Goal: Information Seeking & Learning: Learn about a topic

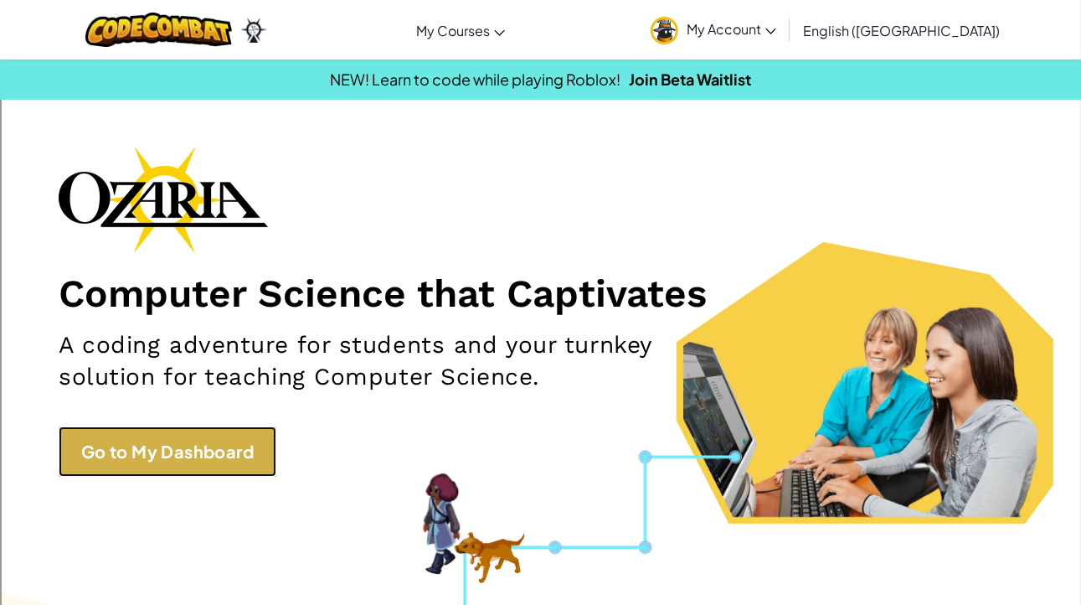
click at [111, 458] on link "Go to My Dashboard" at bounding box center [168, 451] width 218 height 50
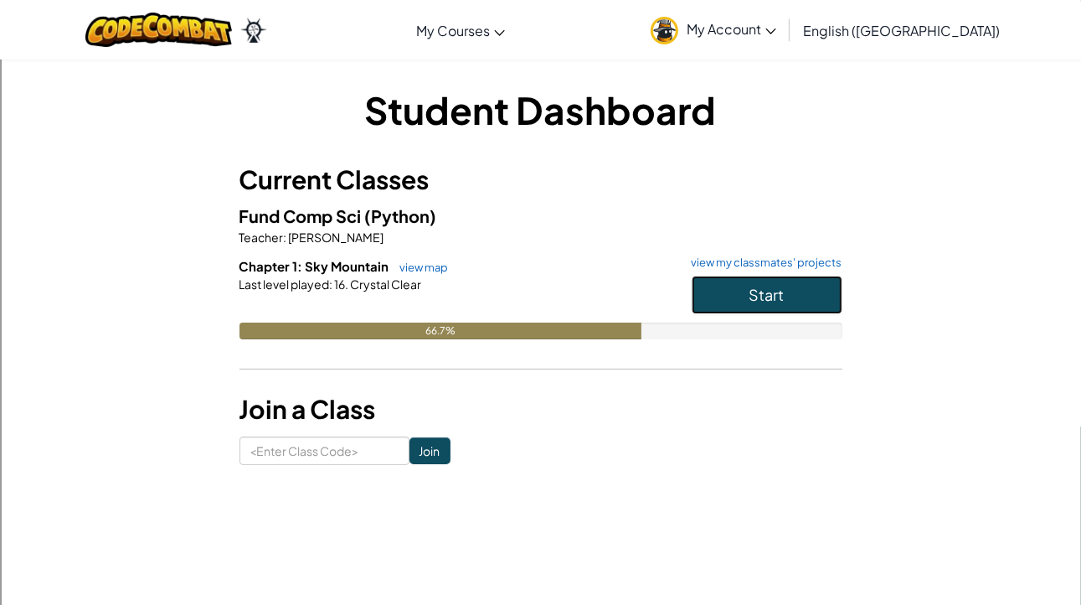
click at [740, 298] on button "Start" at bounding box center [767, 295] width 151 height 39
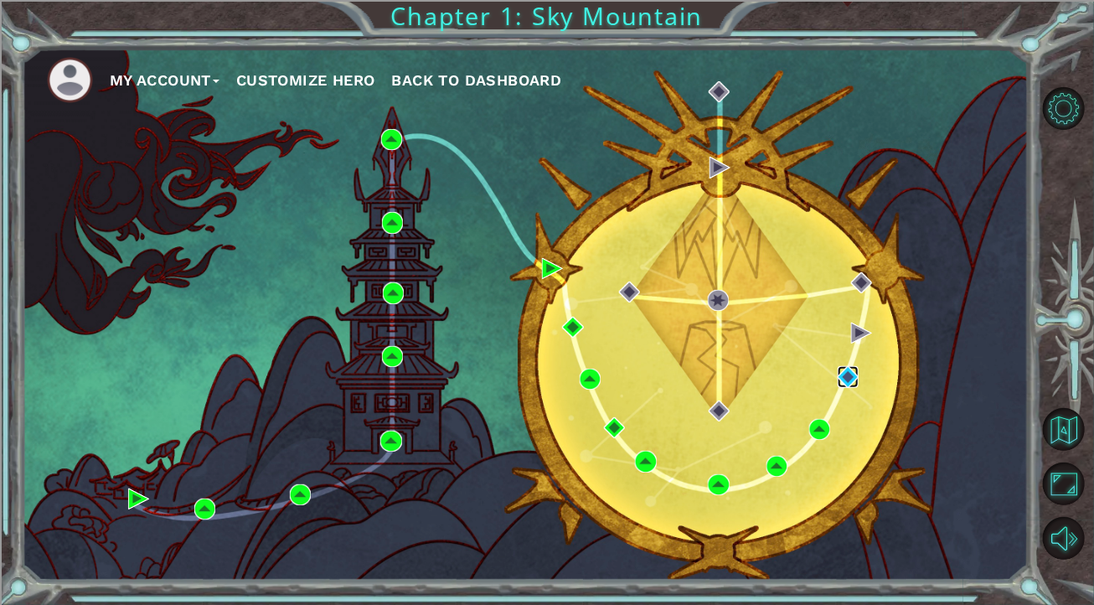
click at [851, 369] on img at bounding box center [847, 376] width 21 height 21
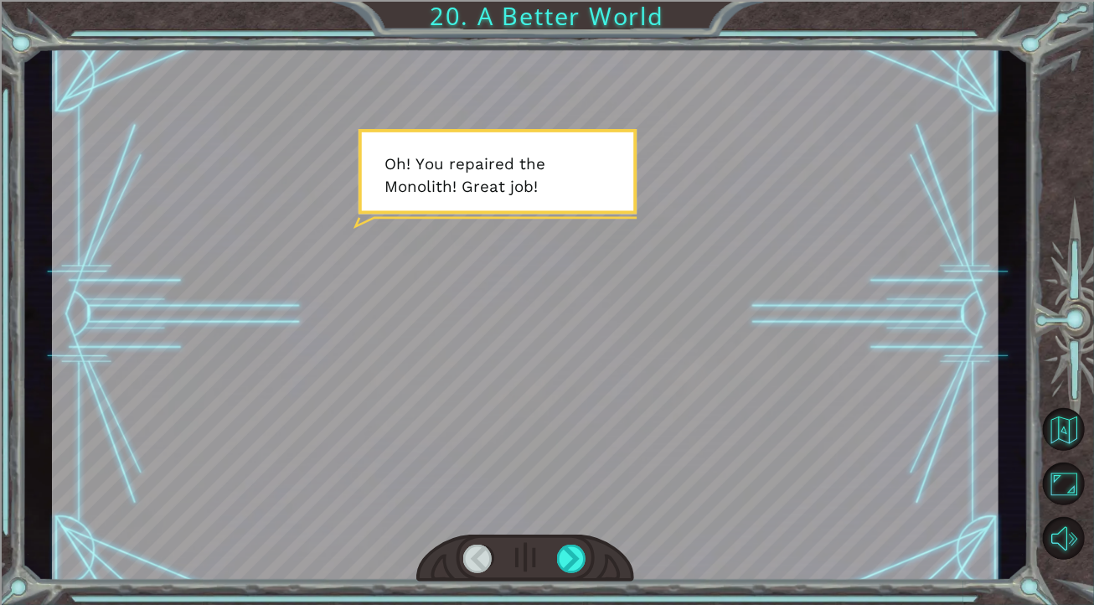
click at [547, 462] on div at bounding box center [525, 315] width 947 height 533
click at [572, 559] on div at bounding box center [572, 558] width 30 height 28
click at [569, 544] on div at bounding box center [572, 558] width 30 height 28
click at [565, 551] on div at bounding box center [572, 558] width 30 height 28
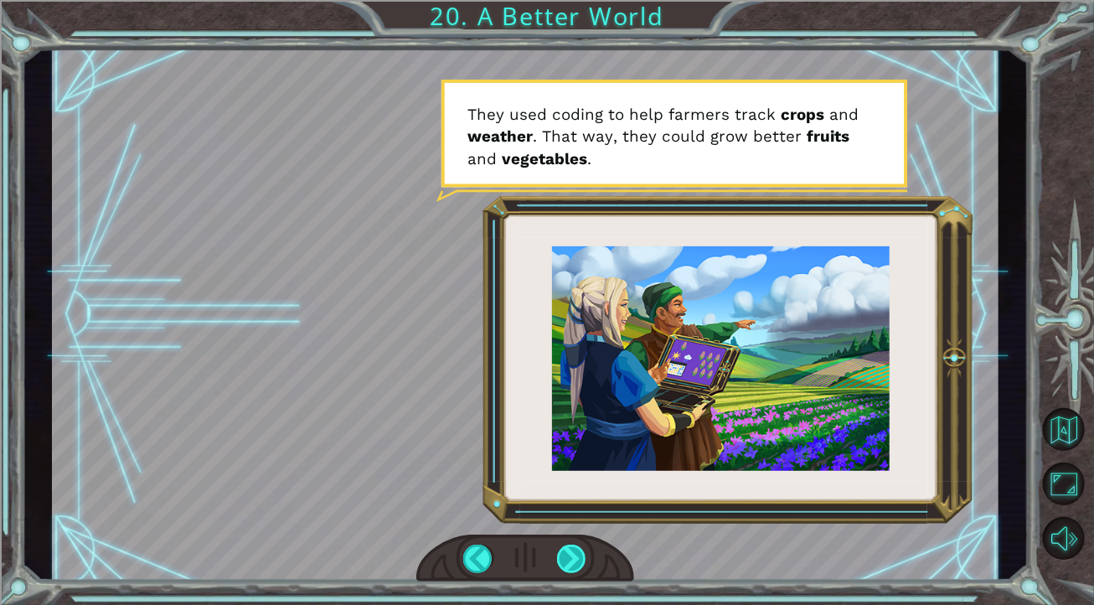
click at [565, 551] on div at bounding box center [572, 558] width 30 height 28
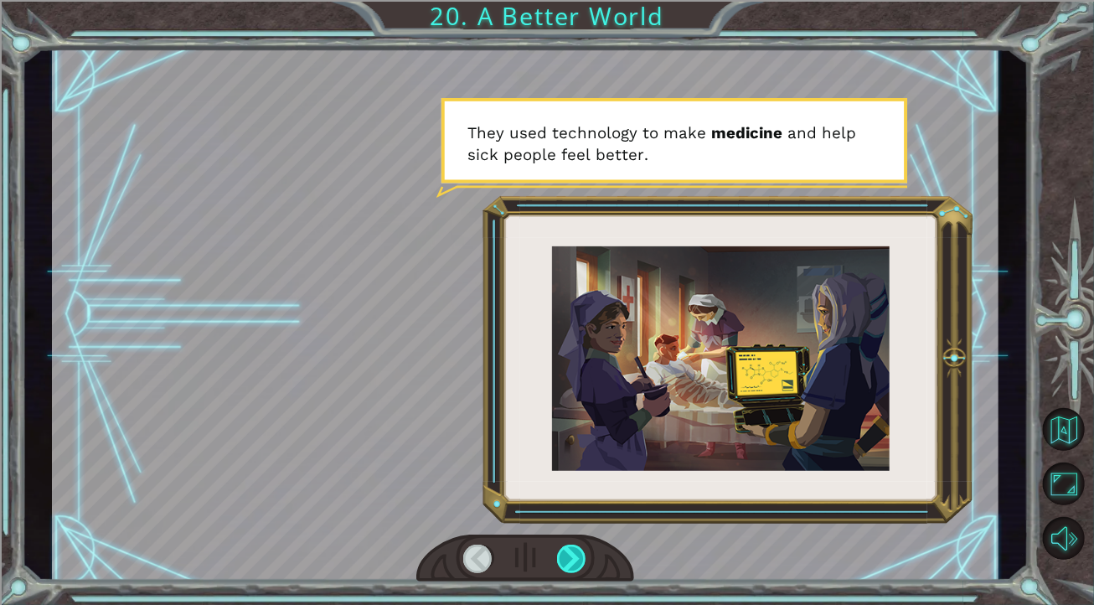
click at [565, 551] on div at bounding box center [572, 558] width 30 height 28
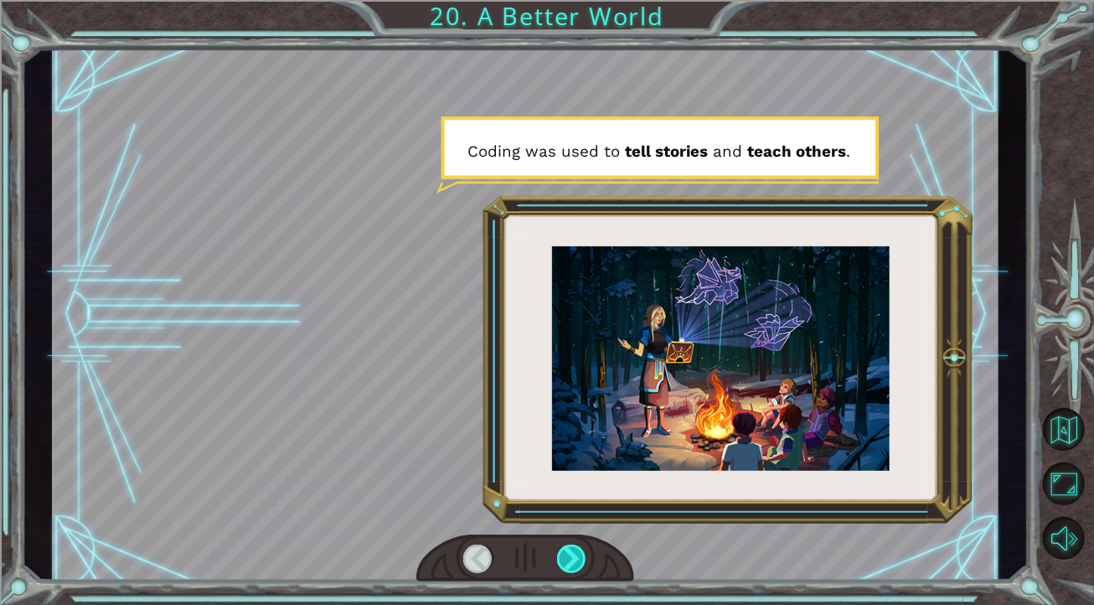
click at [565, 551] on div at bounding box center [572, 558] width 30 height 28
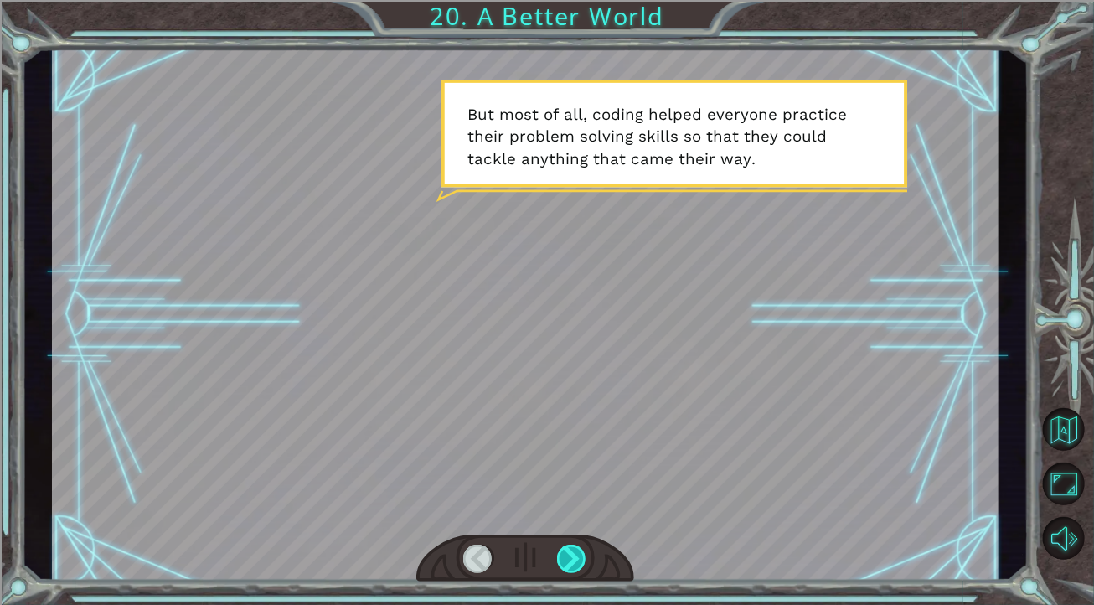
click at [565, 551] on div at bounding box center [572, 558] width 30 height 28
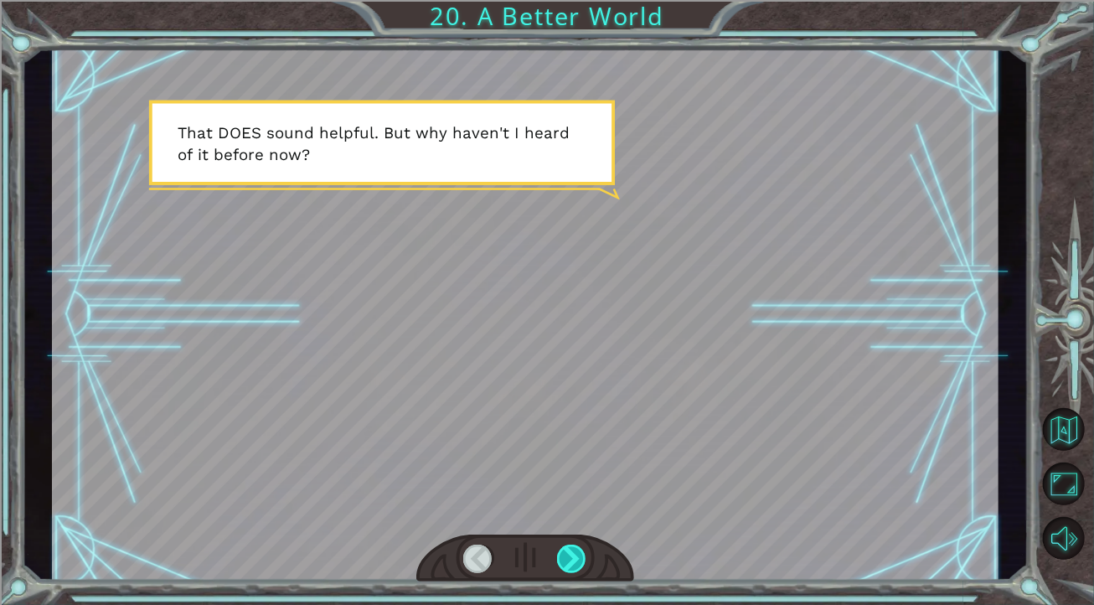
click at [561, 551] on div at bounding box center [572, 558] width 30 height 28
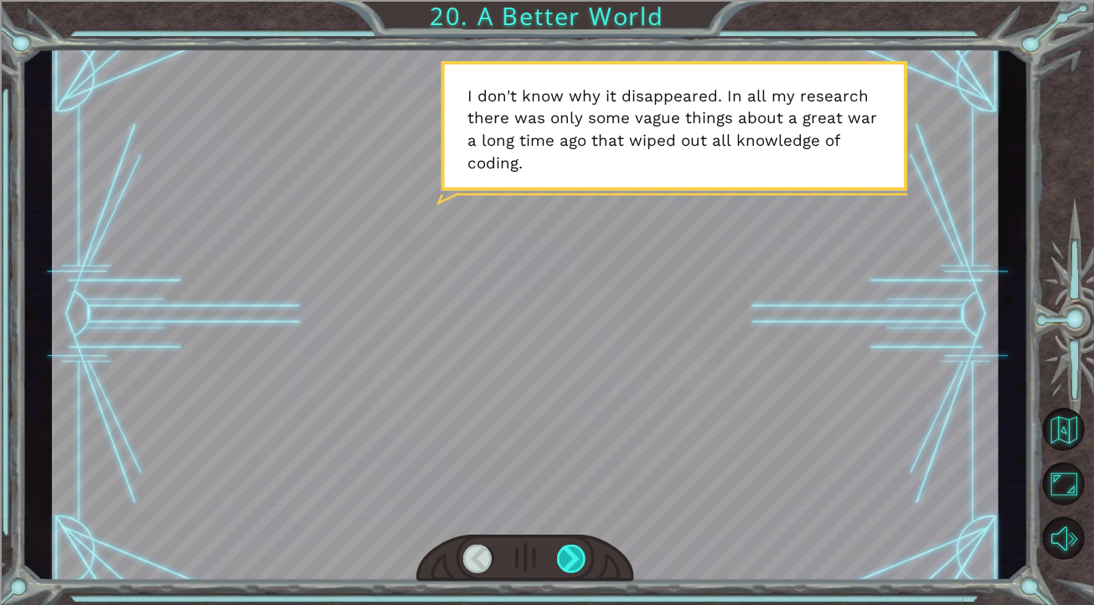
click at [560, 552] on div at bounding box center [572, 558] width 30 height 28
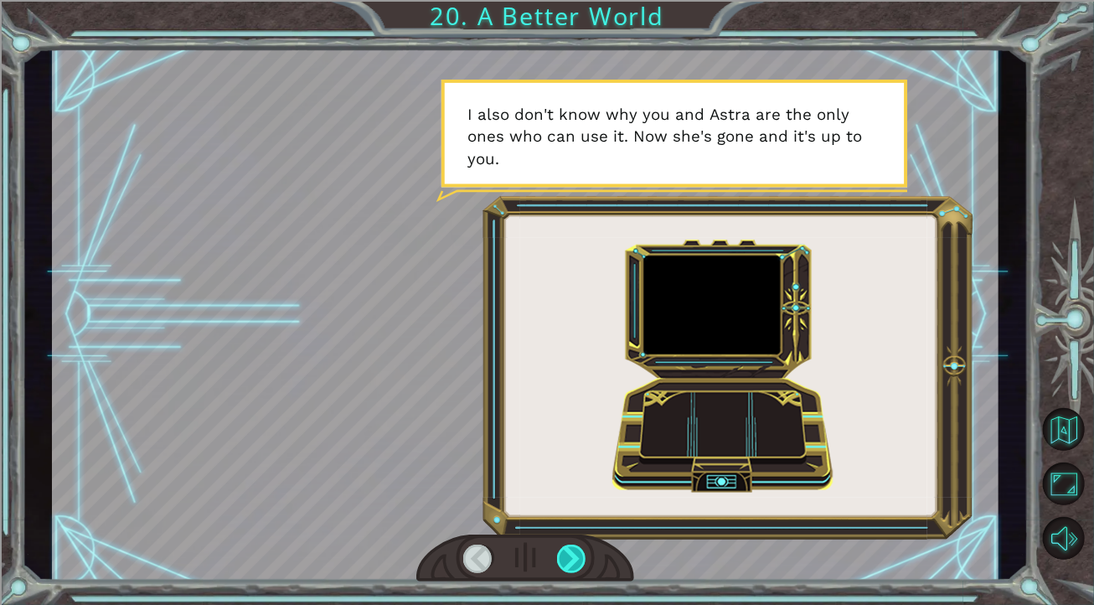
click at [560, 552] on div at bounding box center [572, 558] width 30 height 28
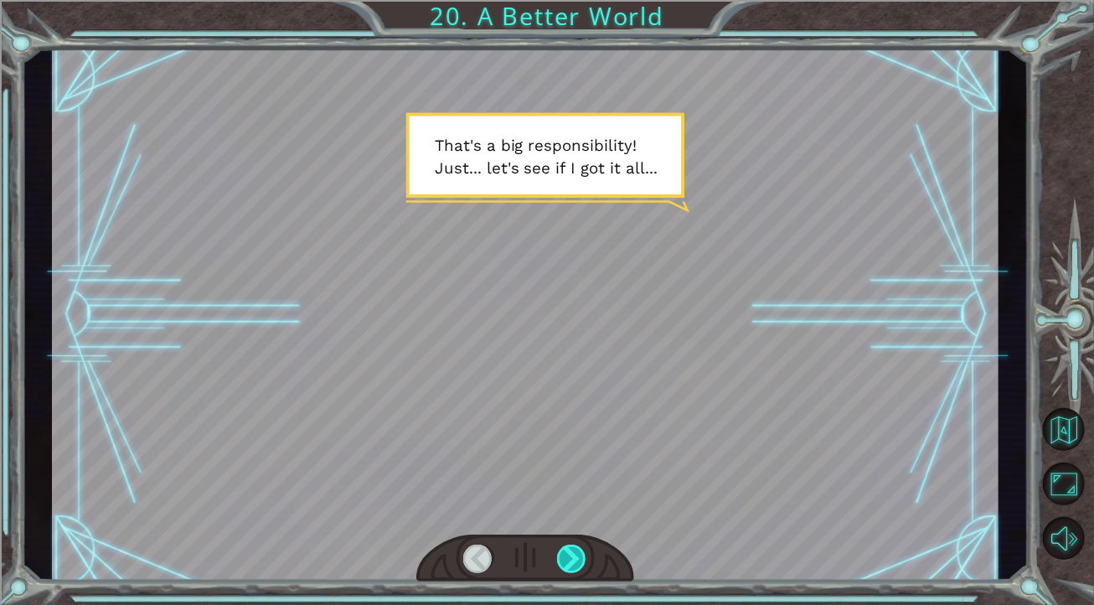
click at [560, 552] on div at bounding box center [572, 558] width 30 height 28
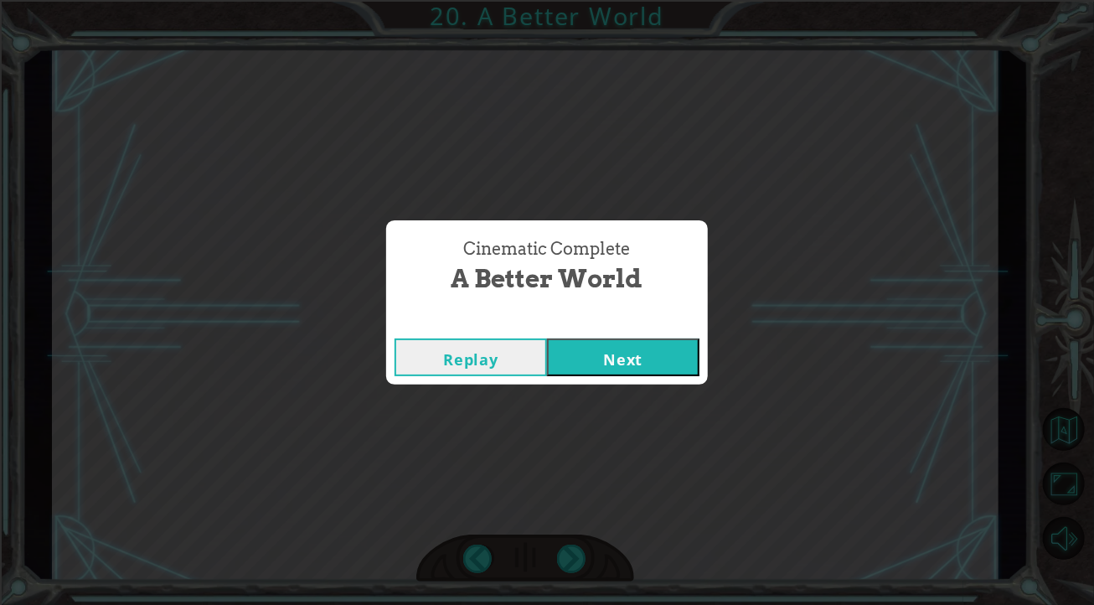
click at [573, 358] on button "Next" at bounding box center [623, 357] width 152 height 38
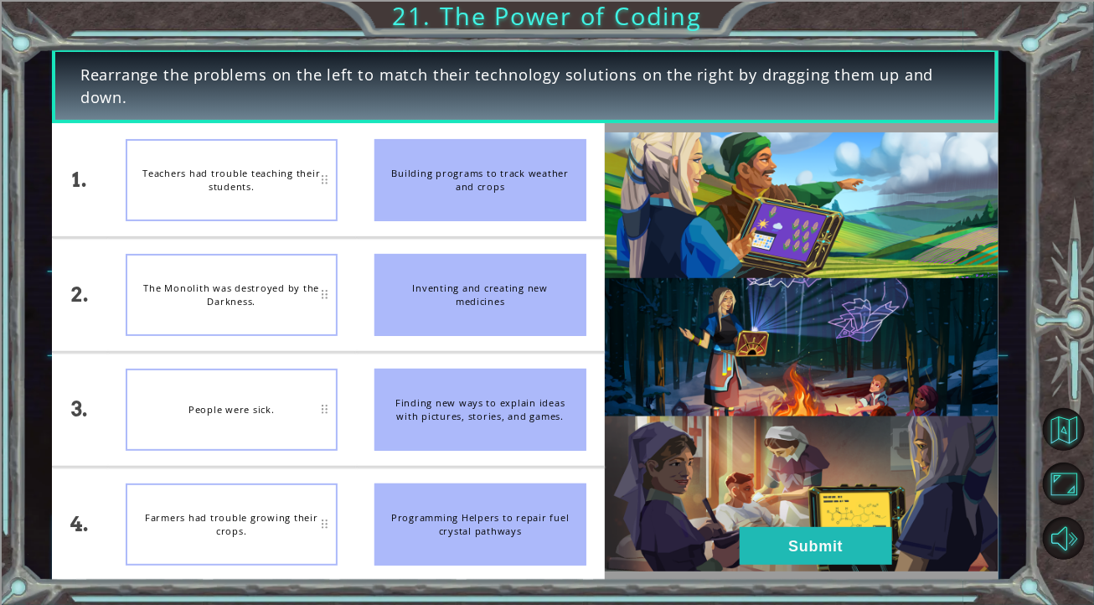
drag, startPoint x: 500, startPoint y: 528, endPoint x: 415, endPoint y: 464, distance: 106.4
click at [410, 417] on ul "Building programs to track weather and crops Inventing and creating new medicin…" at bounding box center [480, 351] width 249 height 457
click at [440, 517] on div "Programming Helpers to repair fuel crystal pathways" at bounding box center [480, 524] width 212 height 82
drag, startPoint x: 459, startPoint y: 541, endPoint x: 451, endPoint y: 533, distance: 11.3
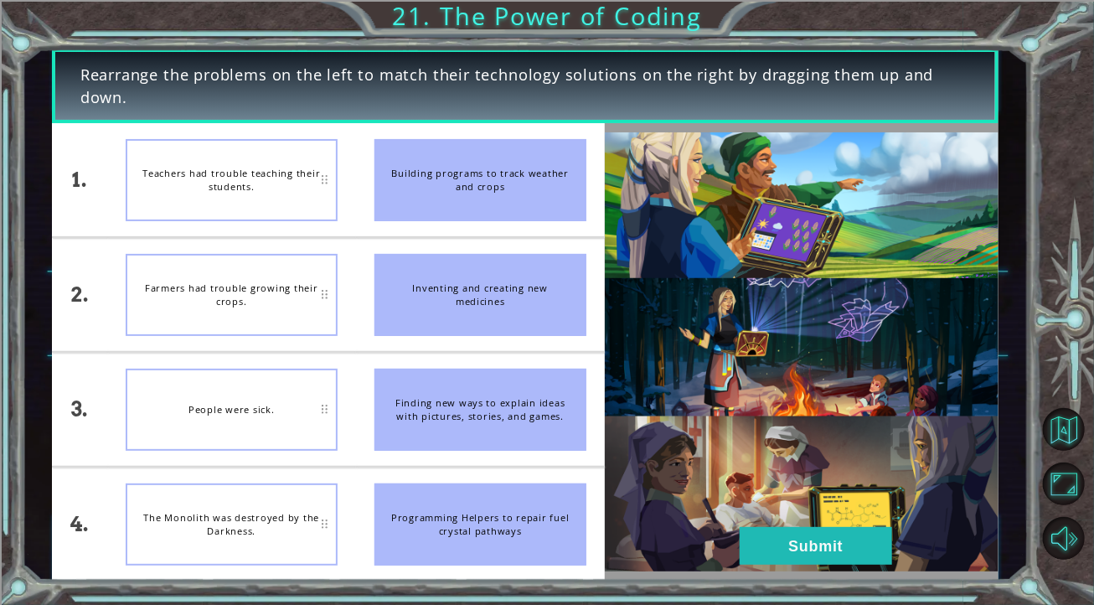
click at [456, 536] on div "Programming Helpers to repair fuel crystal pathways" at bounding box center [480, 524] width 212 height 82
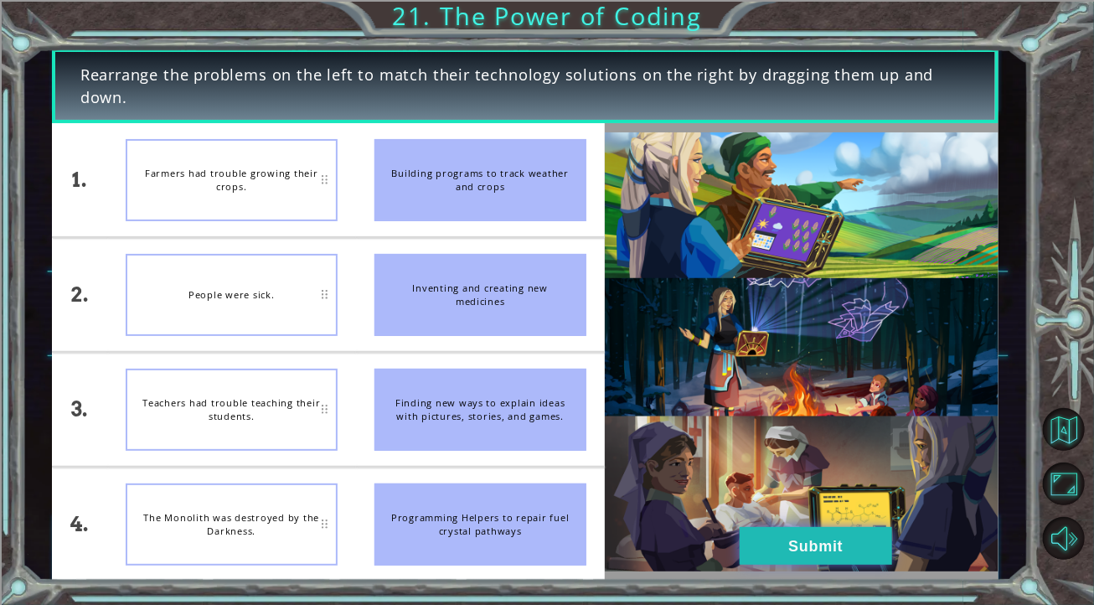
click at [824, 552] on button "Submit" at bounding box center [815, 546] width 152 height 38
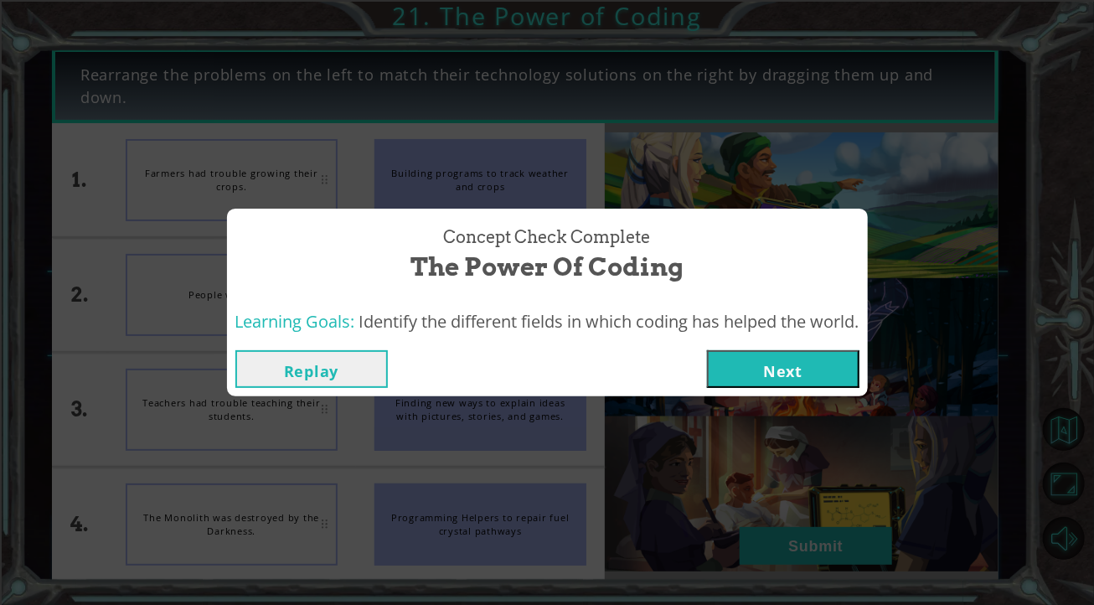
click at [761, 355] on button "Next" at bounding box center [783, 369] width 152 height 38
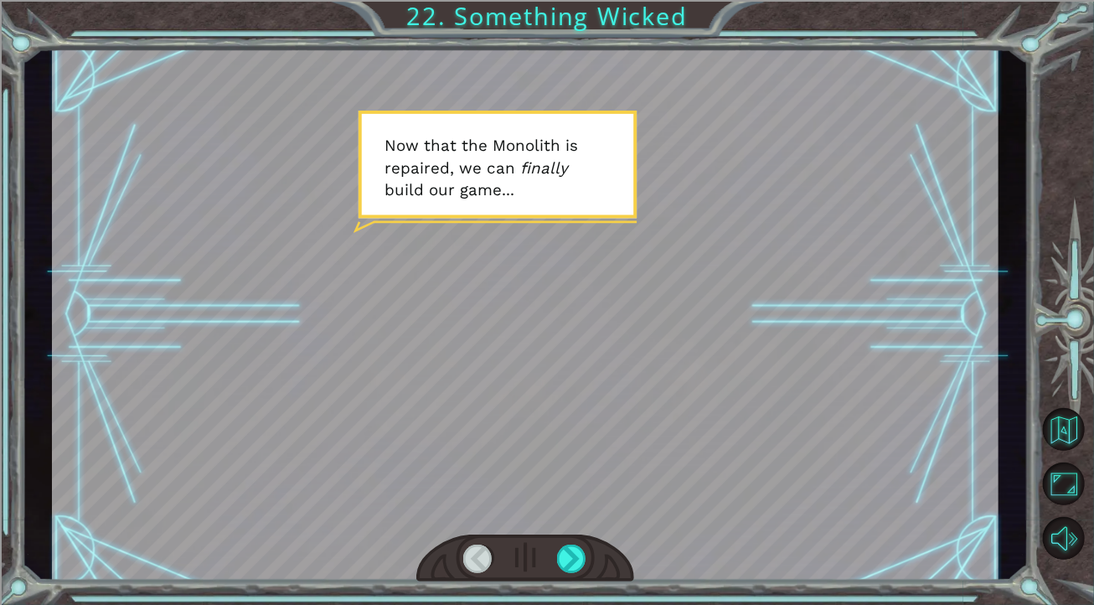
click at [583, 576] on div at bounding box center [525, 558] width 218 height 48
click at [580, 560] on div at bounding box center [572, 558] width 30 height 28
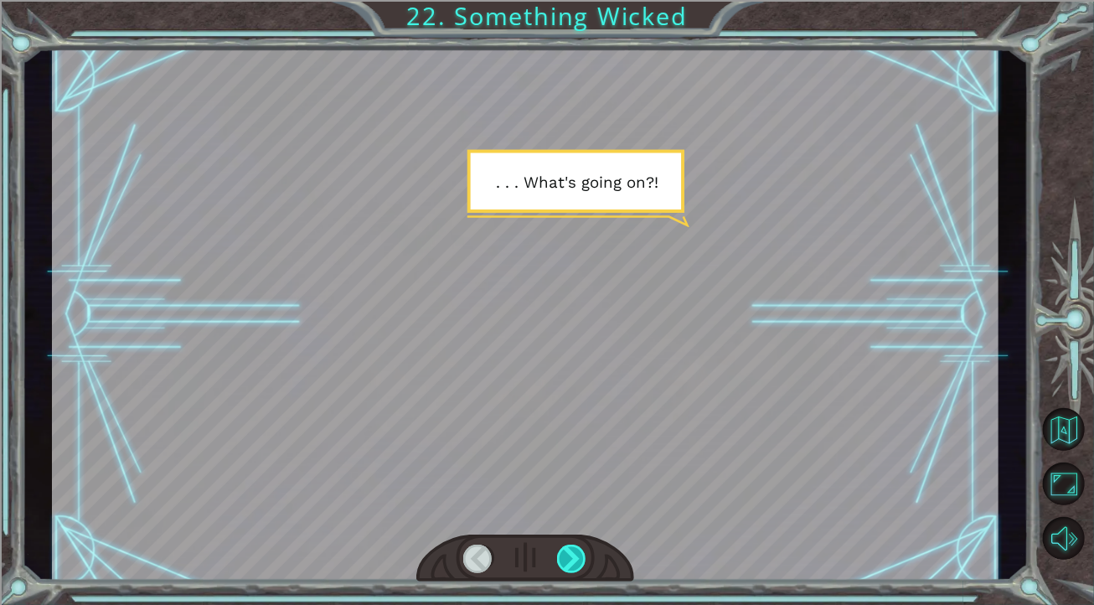
click at [580, 560] on div at bounding box center [572, 558] width 30 height 28
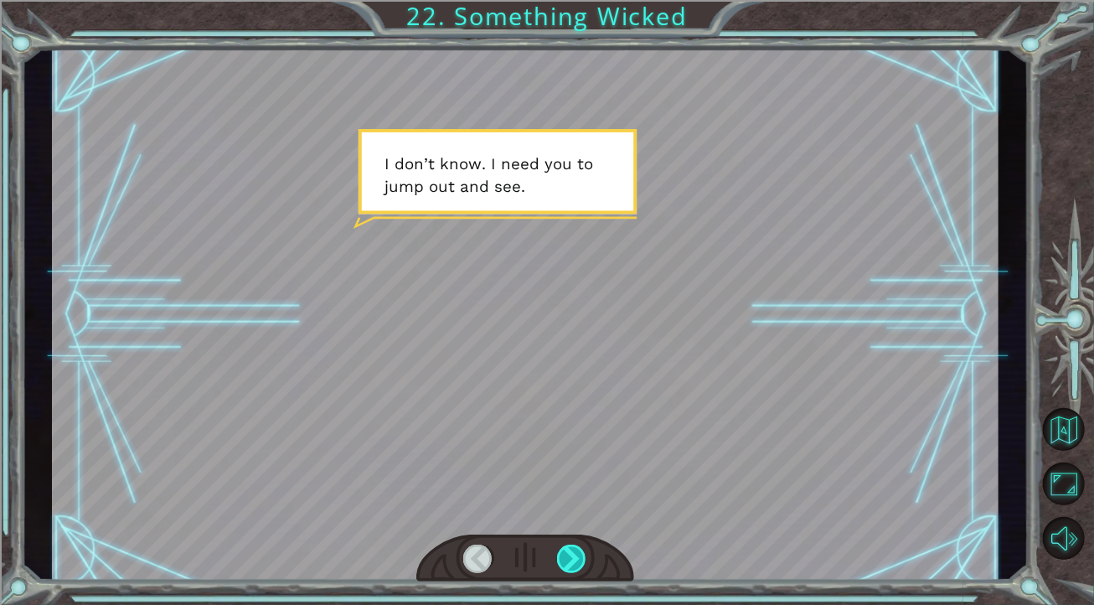
click at [579, 555] on div at bounding box center [572, 558] width 30 height 28
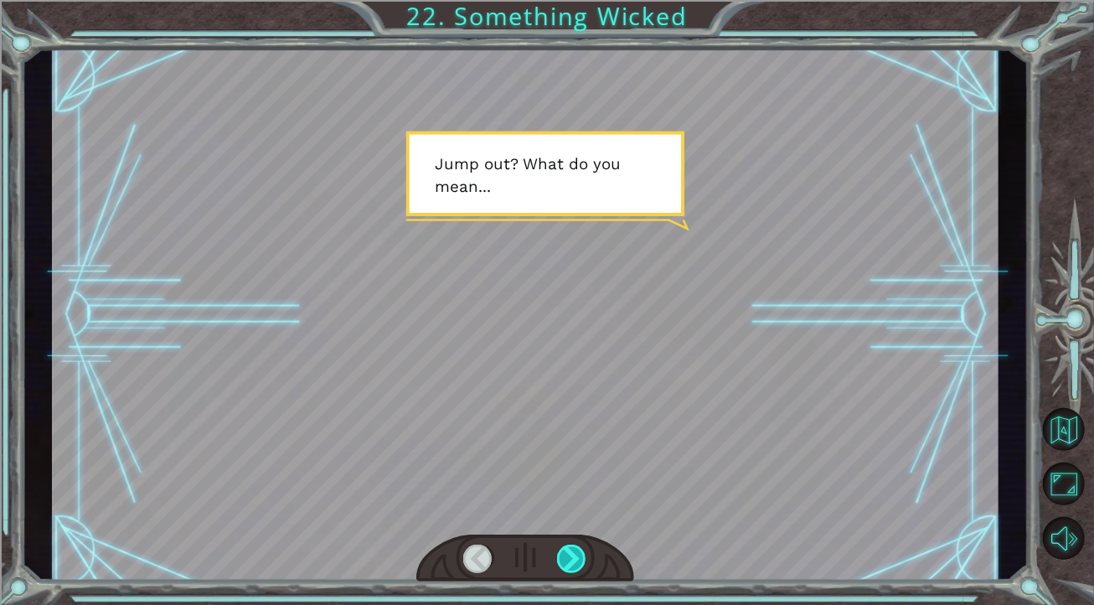
click at [579, 555] on div at bounding box center [572, 558] width 30 height 28
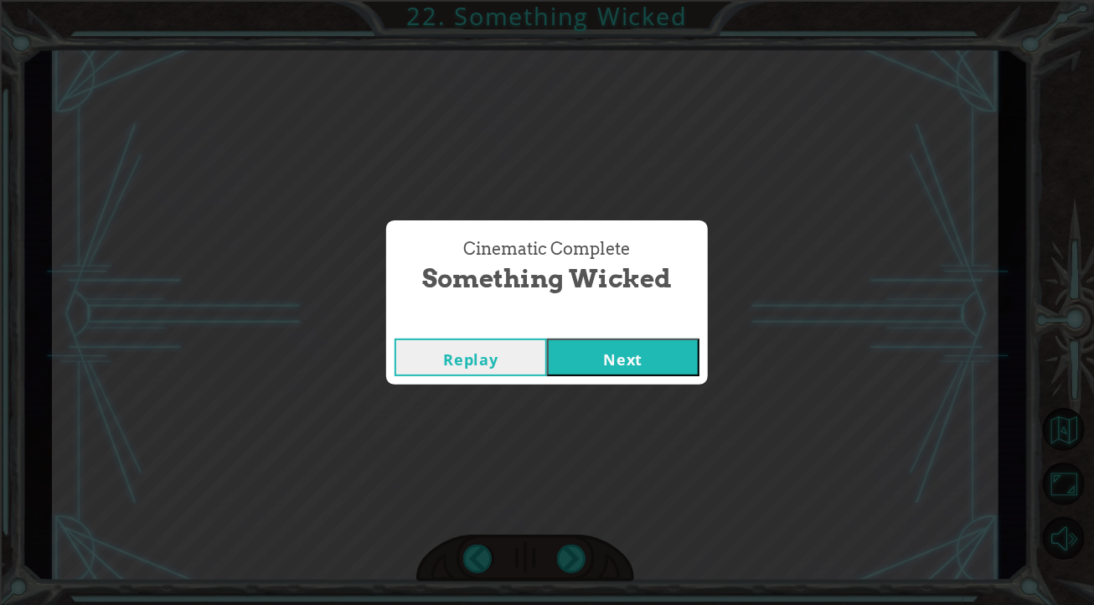
click at [565, 341] on button "Next" at bounding box center [623, 357] width 152 height 38
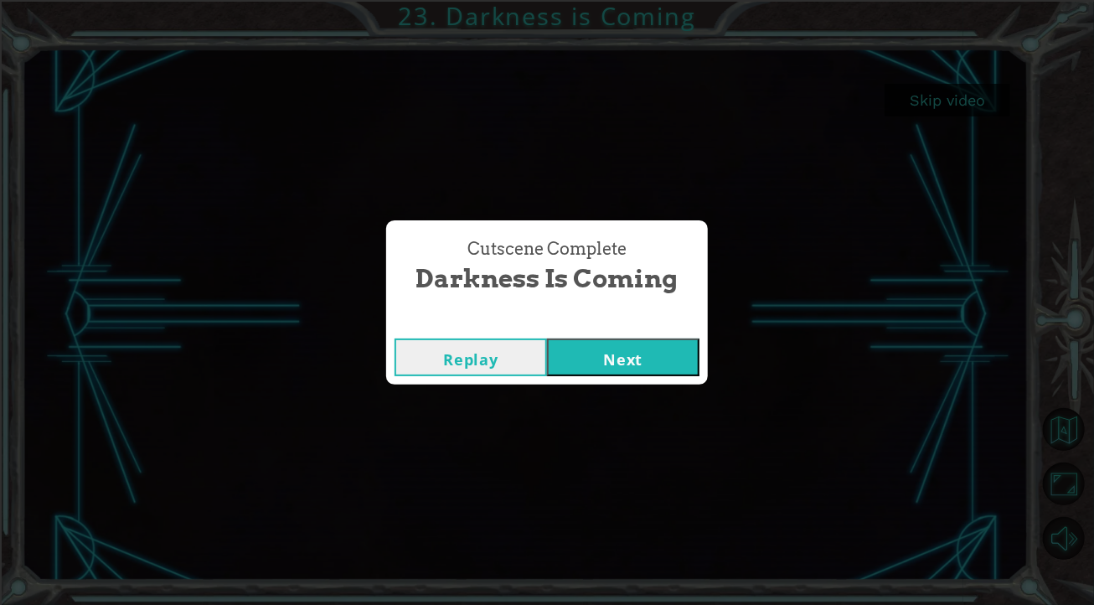
click at [584, 349] on button "Next" at bounding box center [623, 357] width 152 height 38
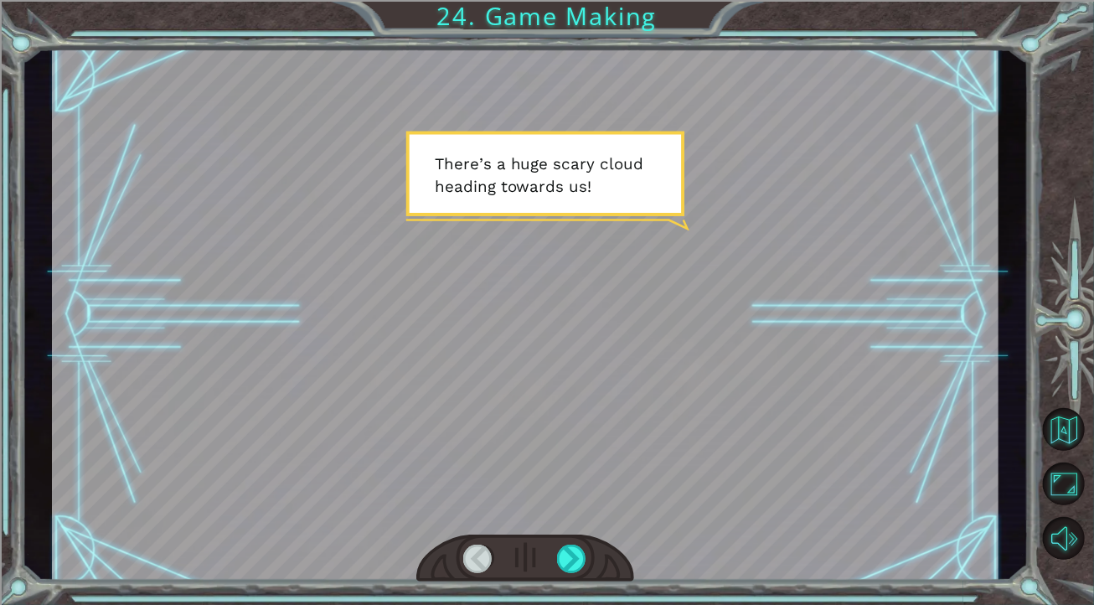
click at [641, 265] on div at bounding box center [525, 315] width 947 height 533
click at [579, 569] on div at bounding box center [572, 558] width 30 height 28
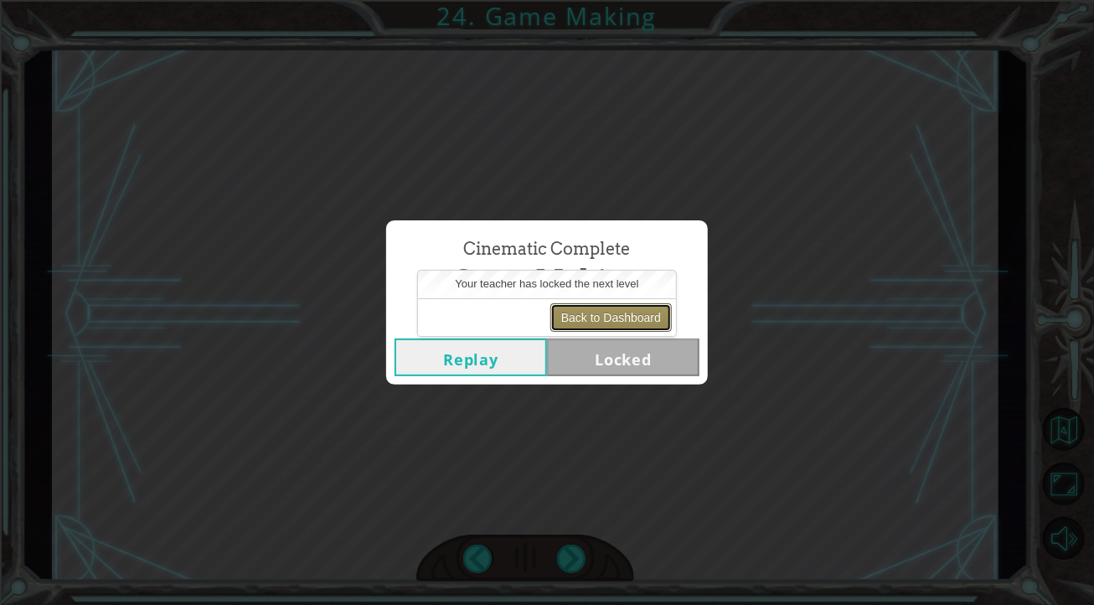
click at [621, 316] on button "Back to Dashboard" at bounding box center [610, 317] width 121 height 28
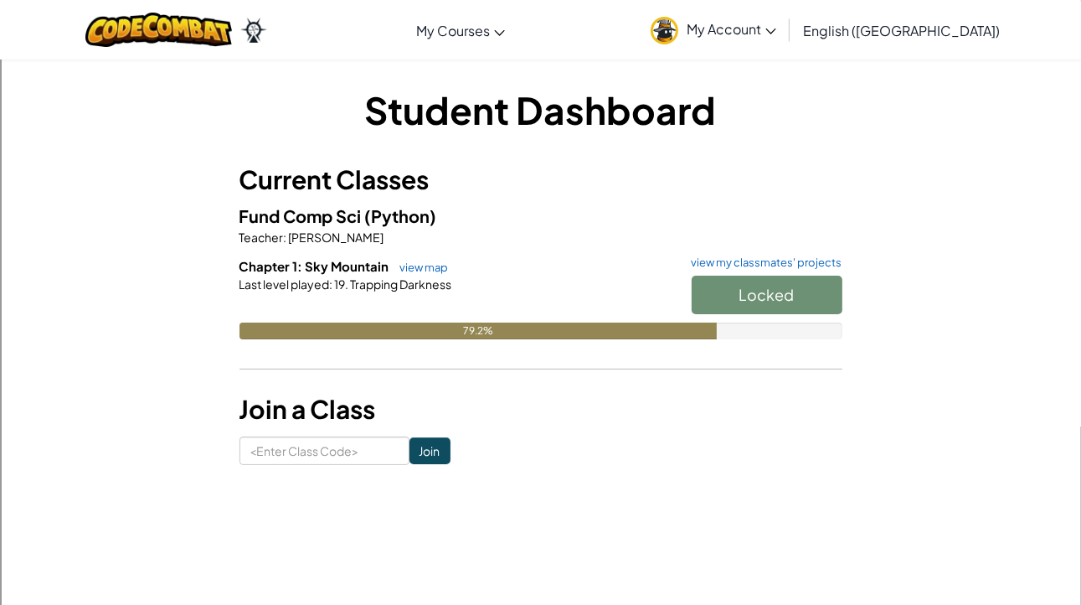
click at [760, 299] on div "Locked" at bounding box center [758, 299] width 167 height 47
click at [411, 262] on link "view map" at bounding box center [420, 266] width 57 height 13
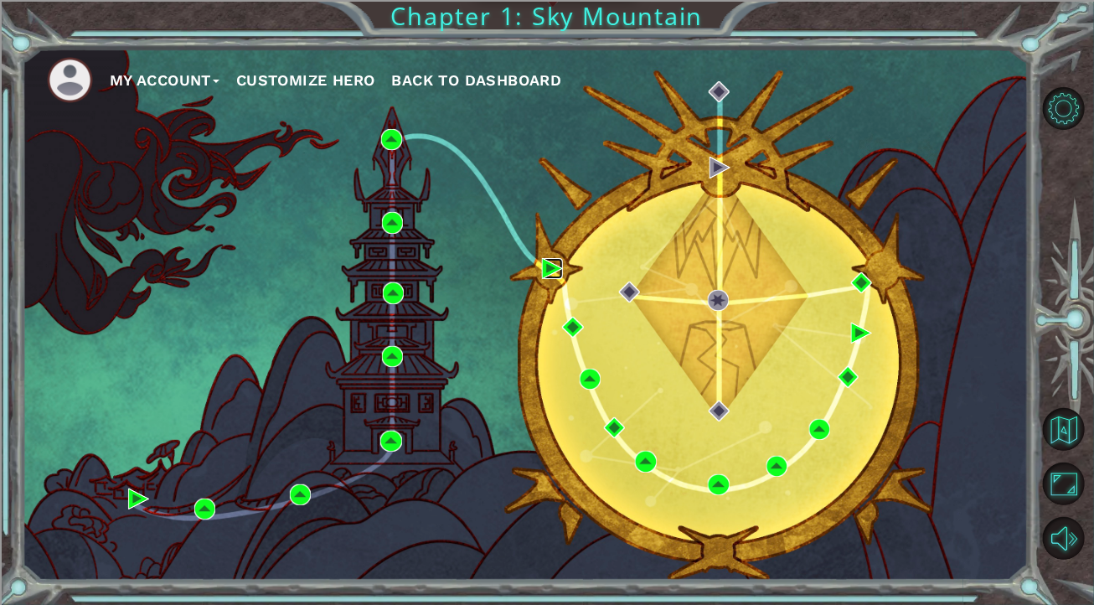
drag, startPoint x: 626, startPoint y: 291, endPoint x: 548, endPoint y: 271, distance: 81.0
click at [548, 271] on img at bounding box center [552, 268] width 21 height 21
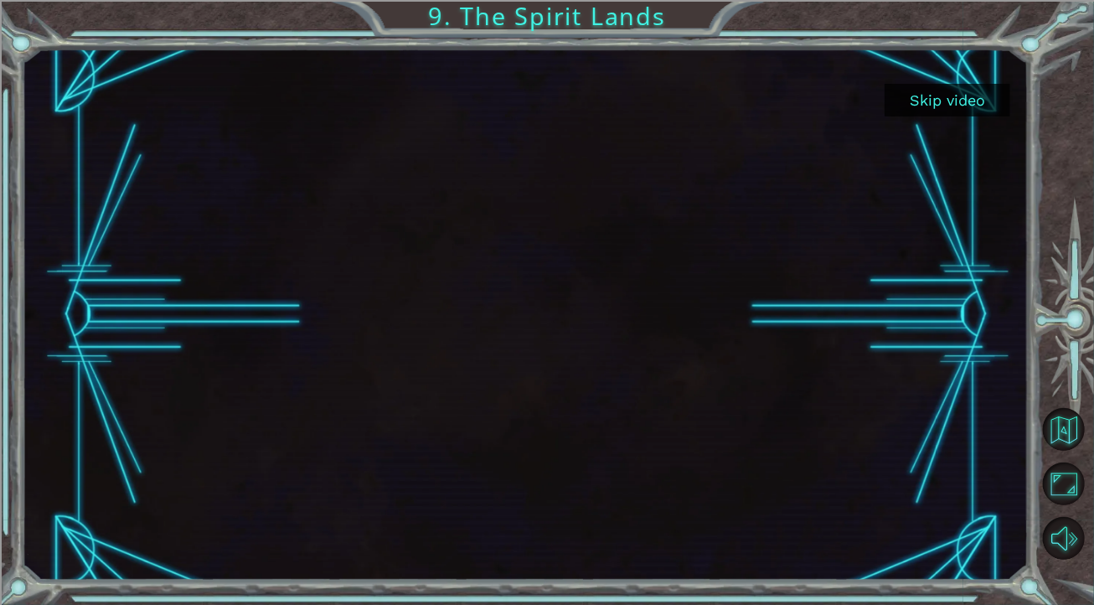
click at [919, 105] on button "Skip video" at bounding box center [947, 100] width 126 height 33
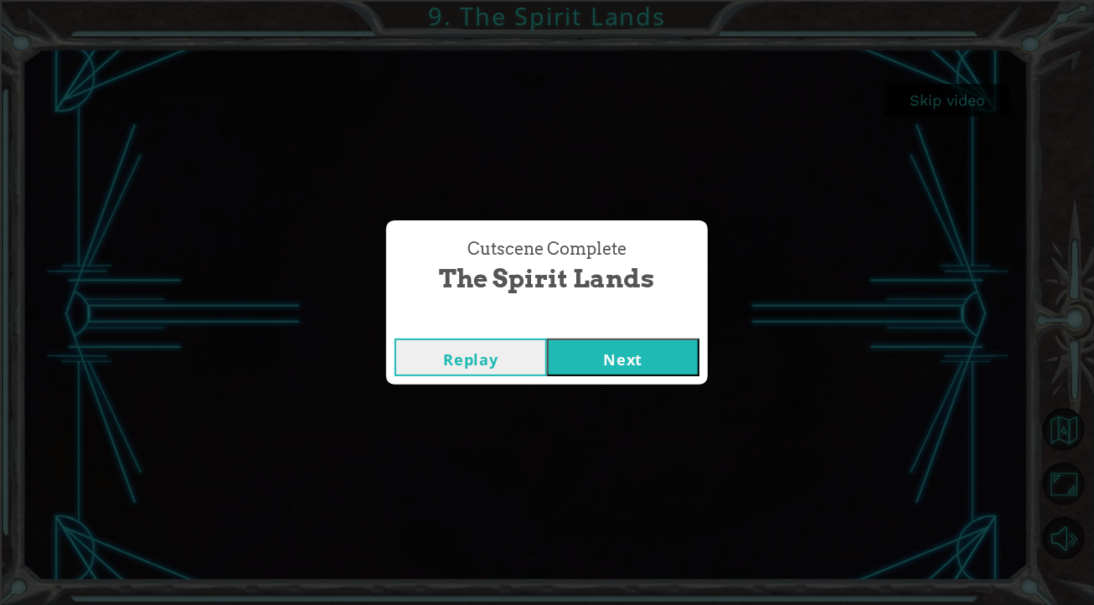
click at [651, 353] on button "Next" at bounding box center [623, 357] width 152 height 38
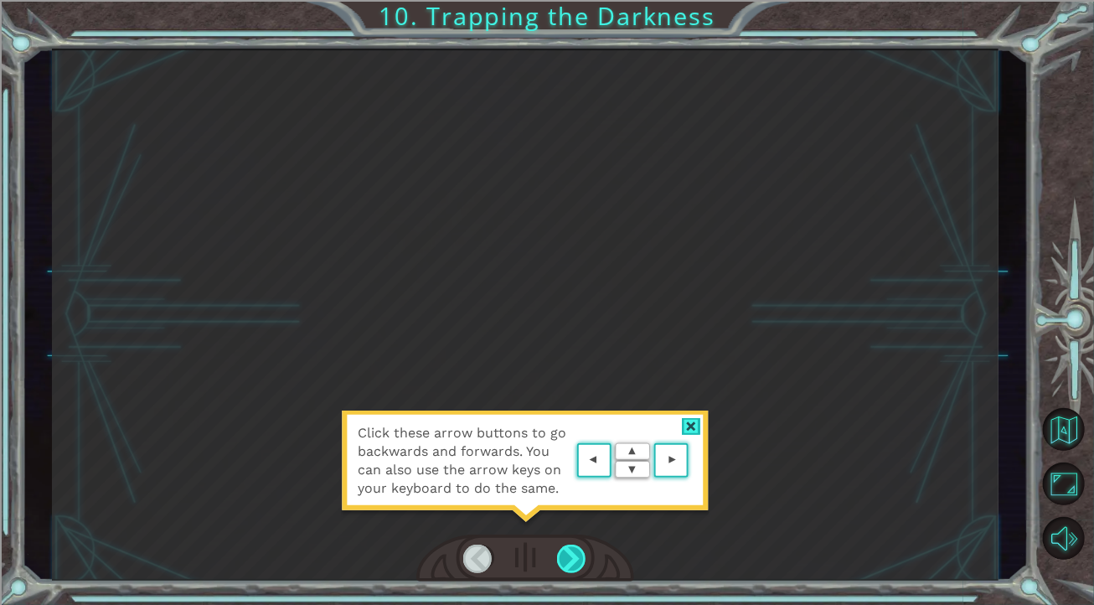
click at [564, 550] on div at bounding box center [572, 558] width 30 height 28
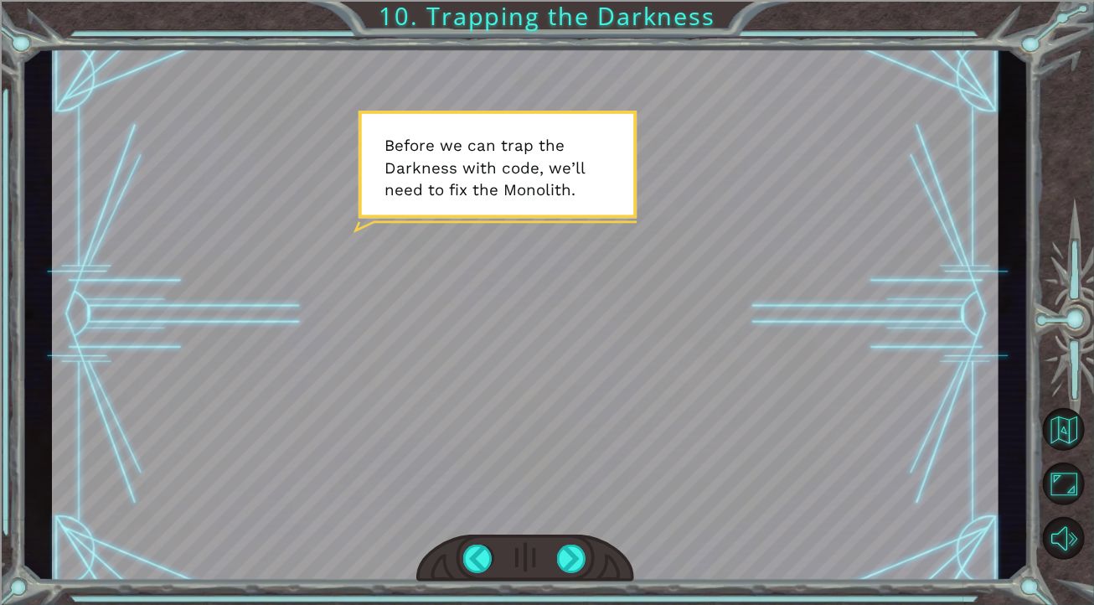
click at [588, 554] on div at bounding box center [525, 558] width 218 height 48
click at [569, 554] on div at bounding box center [572, 558] width 30 height 28
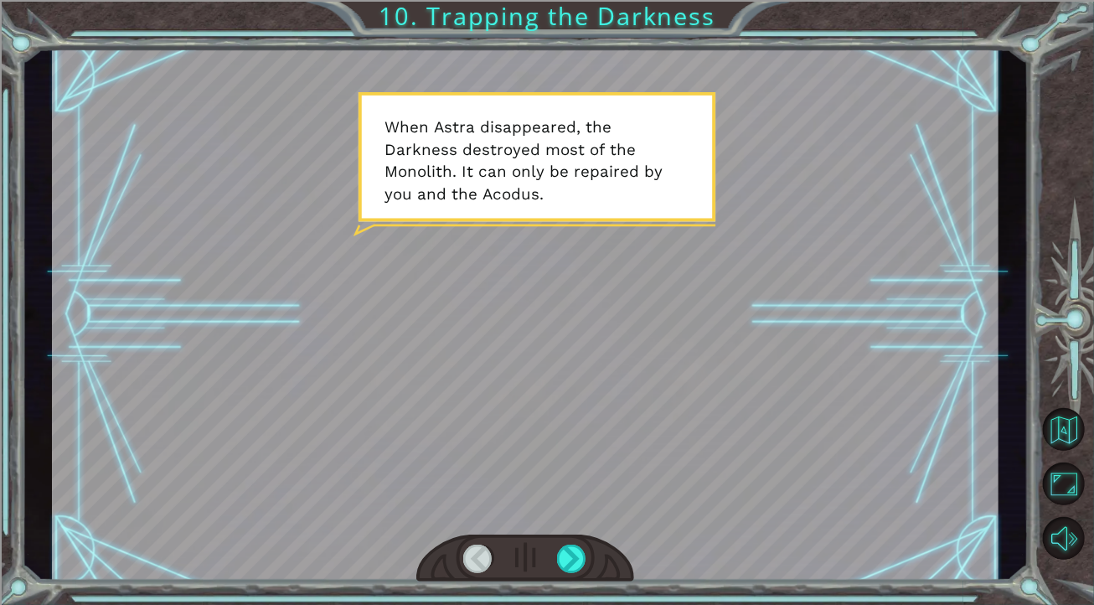
drag, startPoint x: 568, startPoint y: 552, endPoint x: 574, endPoint y: 574, distance: 22.8
click at [574, 574] on div at bounding box center [525, 558] width 218 height 48
click at [569, 569] on div at bounding box center [572, 558] width 30 height 28
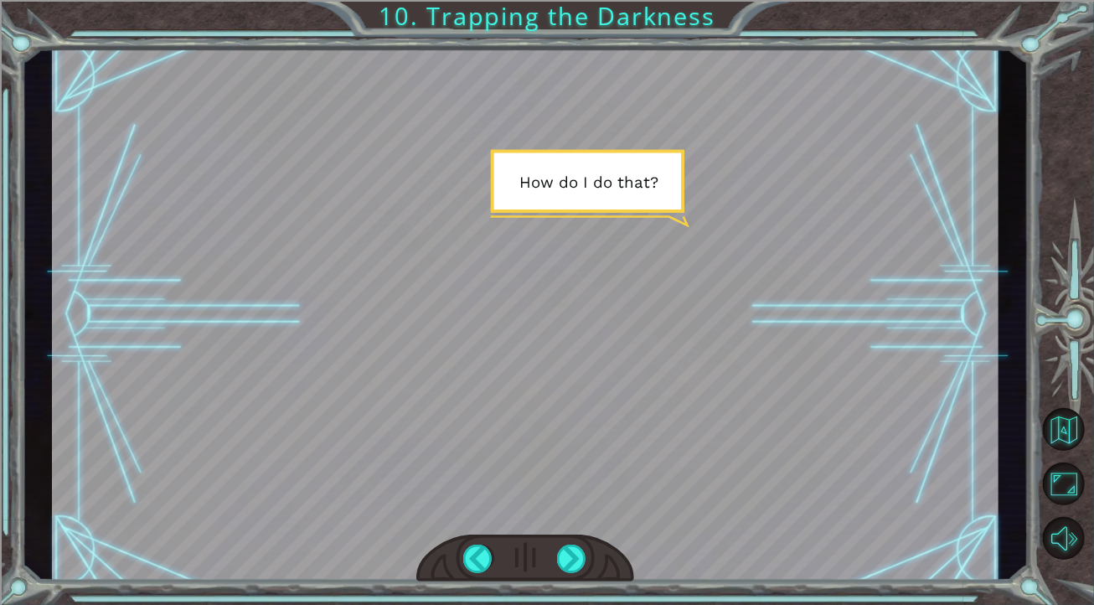
drag, startPoint x: 569, startPoint y: 569, endPoint x: 554, endPoint y: 554, distance: 20.7
click at [554, 554] on div at bounding box center [525, 558] width 218 height 48
drag, startPoint x: 559, startPoint y: 557, endPoint x: 569, endPoint y: 561, distance: 10.1
click at [569, 561] on div at bounding box center [572, 558] width 30 height 28
